Goal: Information Seeking & Learning: Learn about a topic

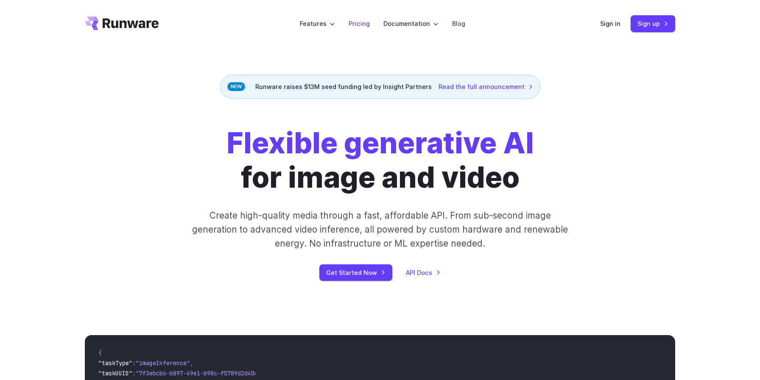
click at [366, 22] on link "Pricing" at bounding box center [359, 24] width 21 height 10
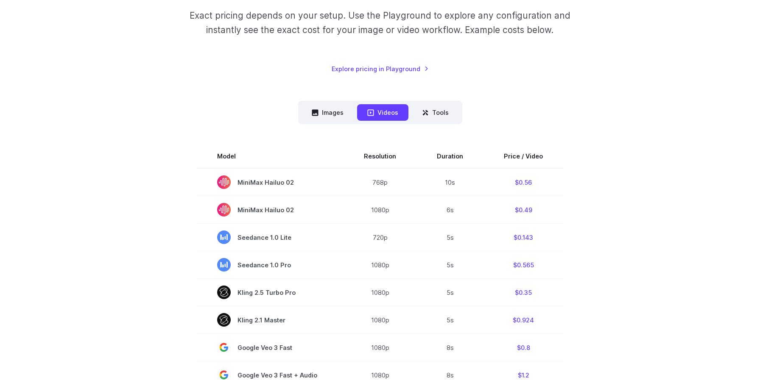
scroll to position [144, 0]
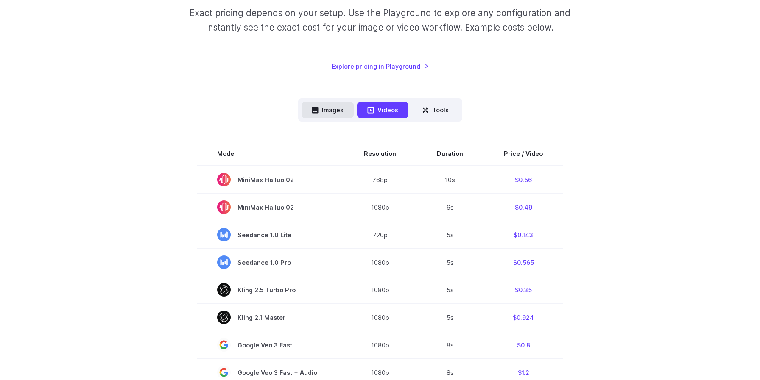
click at [334, 106] on button "Images" at bounding box center [328, 110] width 52 height 17
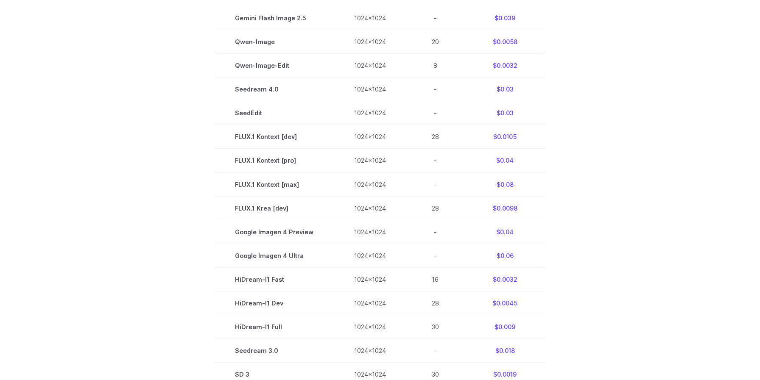
scroll to position [263, 0]
